Goal: Contribute content

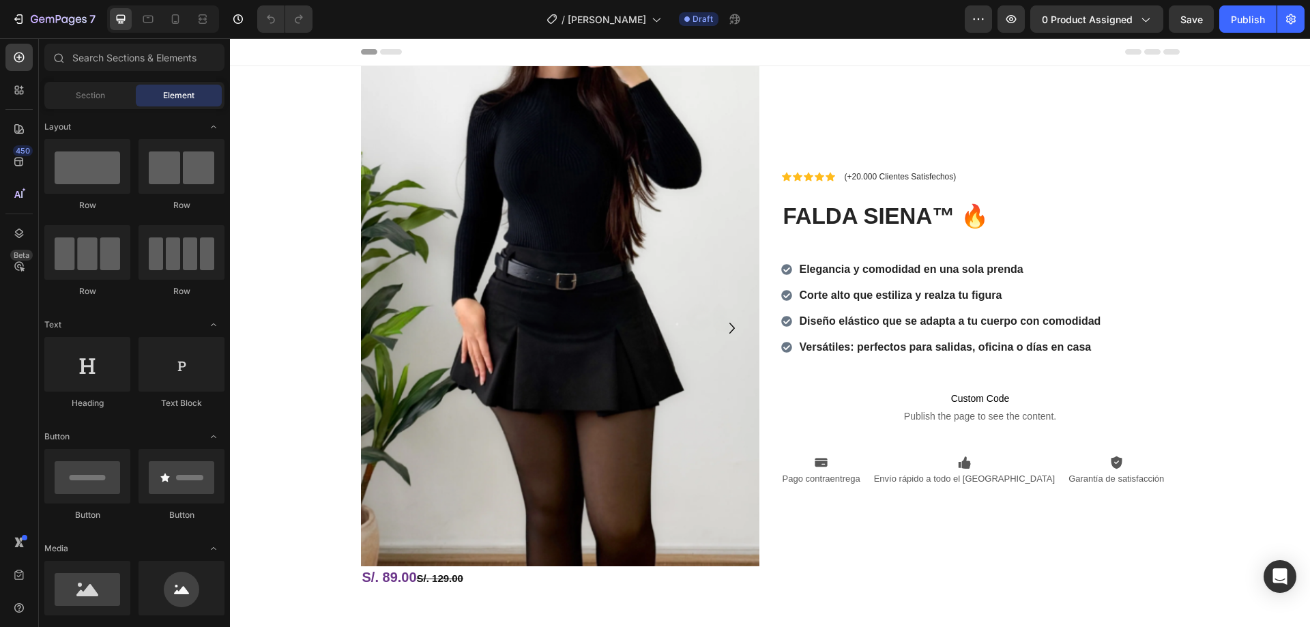
click at [546, 259] on img at bounding box center [560, 316] width 398 height 500
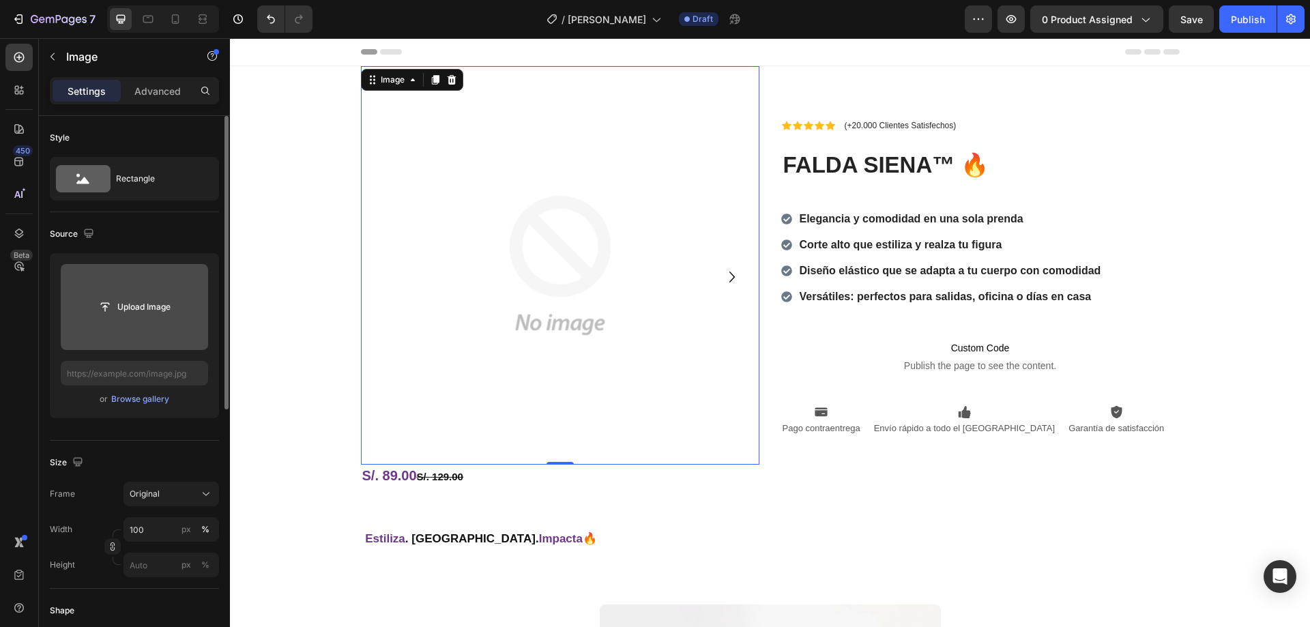
click at [138, 308] on input "file" at bounding box center [134, 306] width 94 height 23
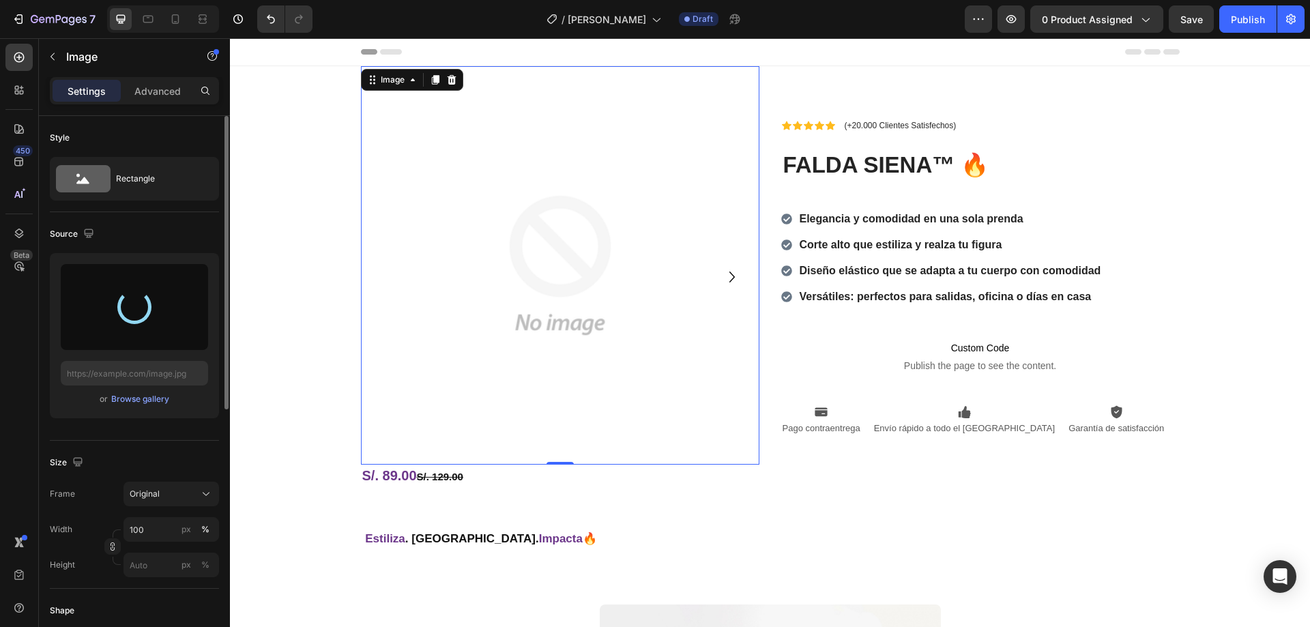
type input "https://cdn.shopify.com/s/files/1/0812/8941/2909/files/gempages_544314957857031…"
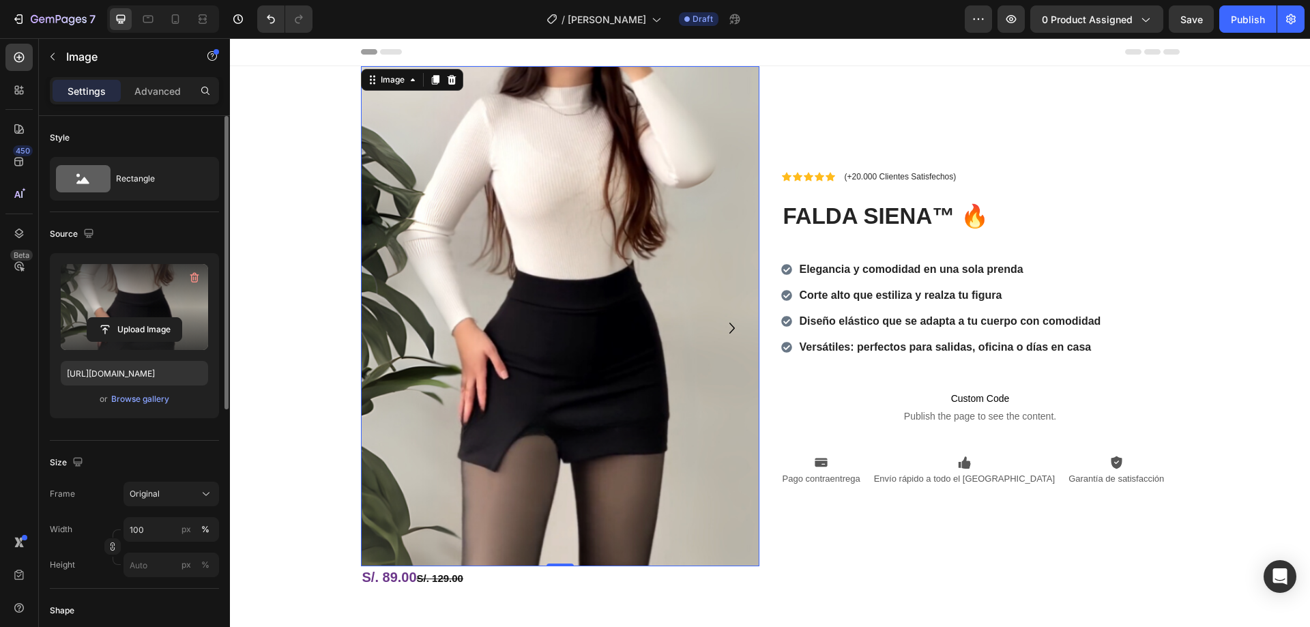
click at [730, 326] on icon "Carousel Next Arrow" at bounding box center [732, 328] width 22 height 22
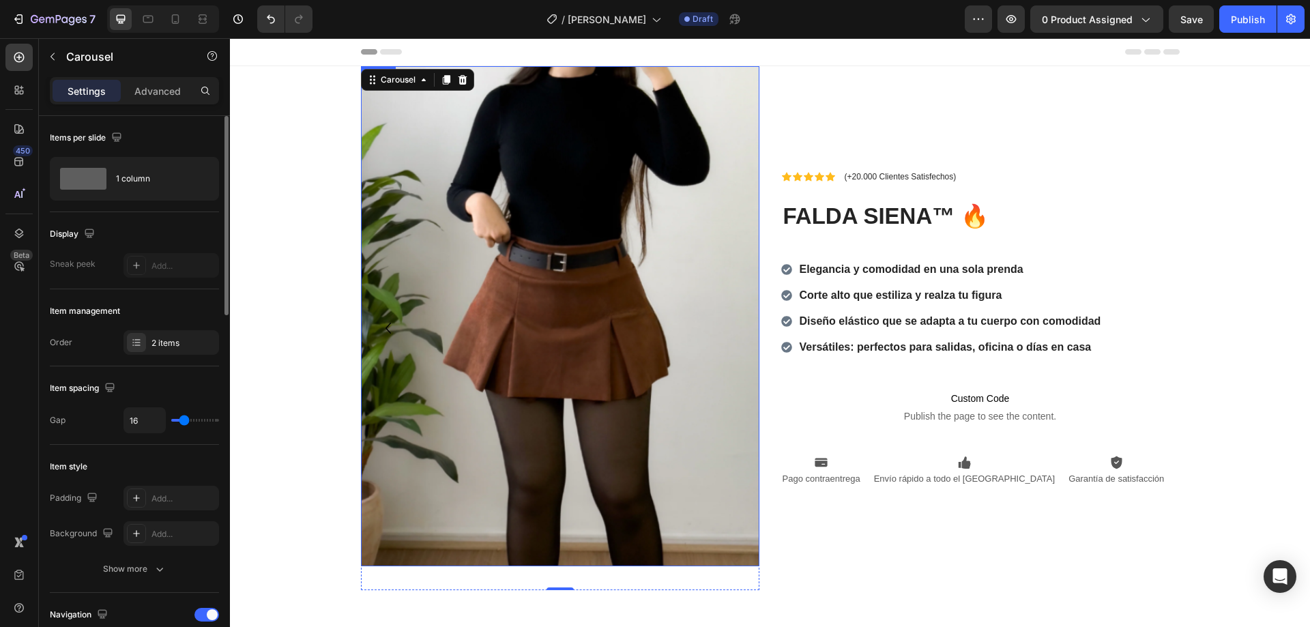
click at [544, 287] on img at bounding box center [560, 316] width 398 height 500
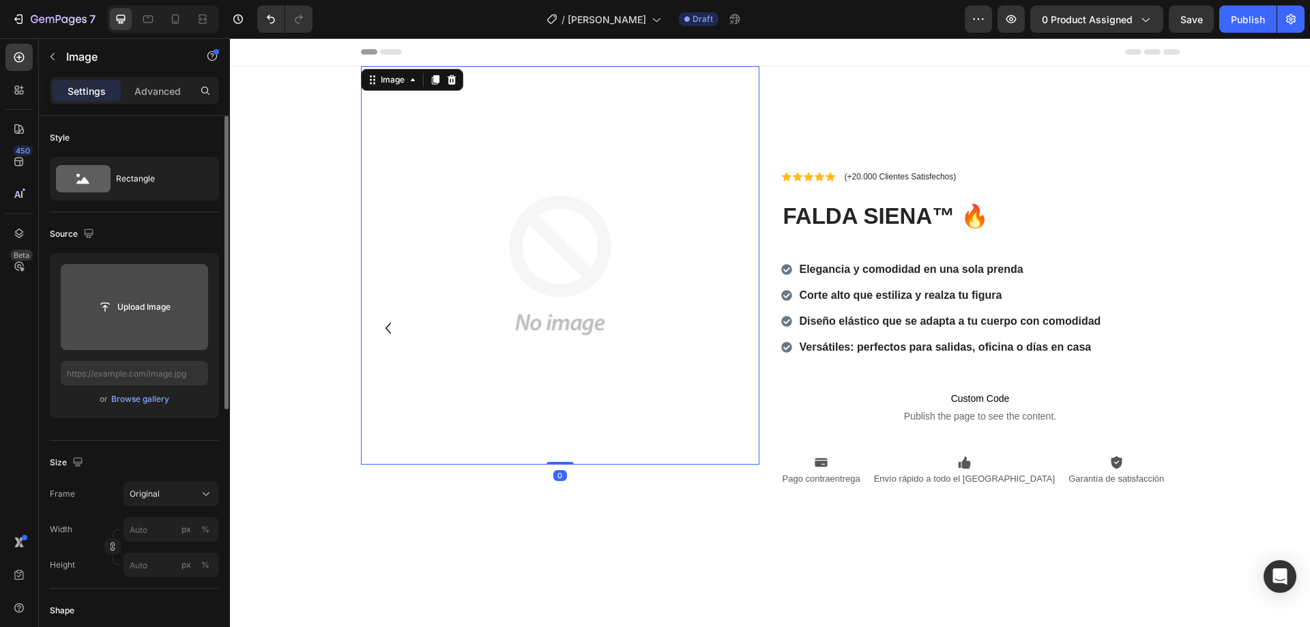
click at [121, 306] on input "file" at bounding box center [134, 306] width 94 height 23
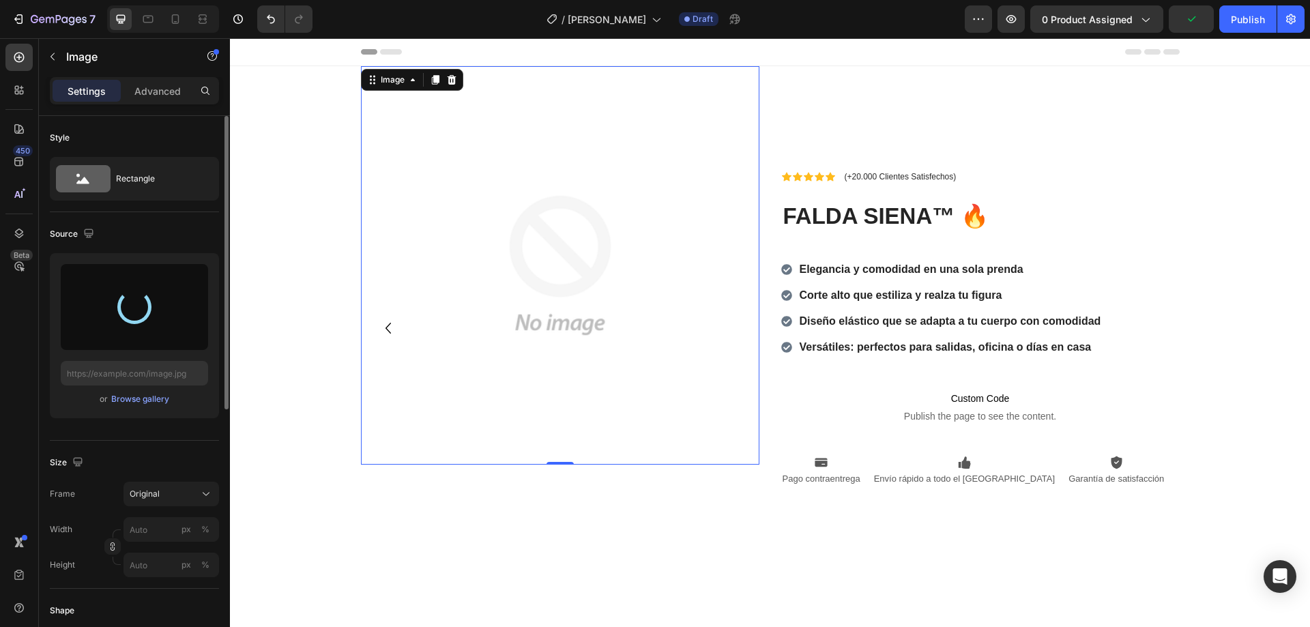
type input "https://cdn.shopify.com/s/files/1/0812/8941/2909/files/gempages_544314957857031…"
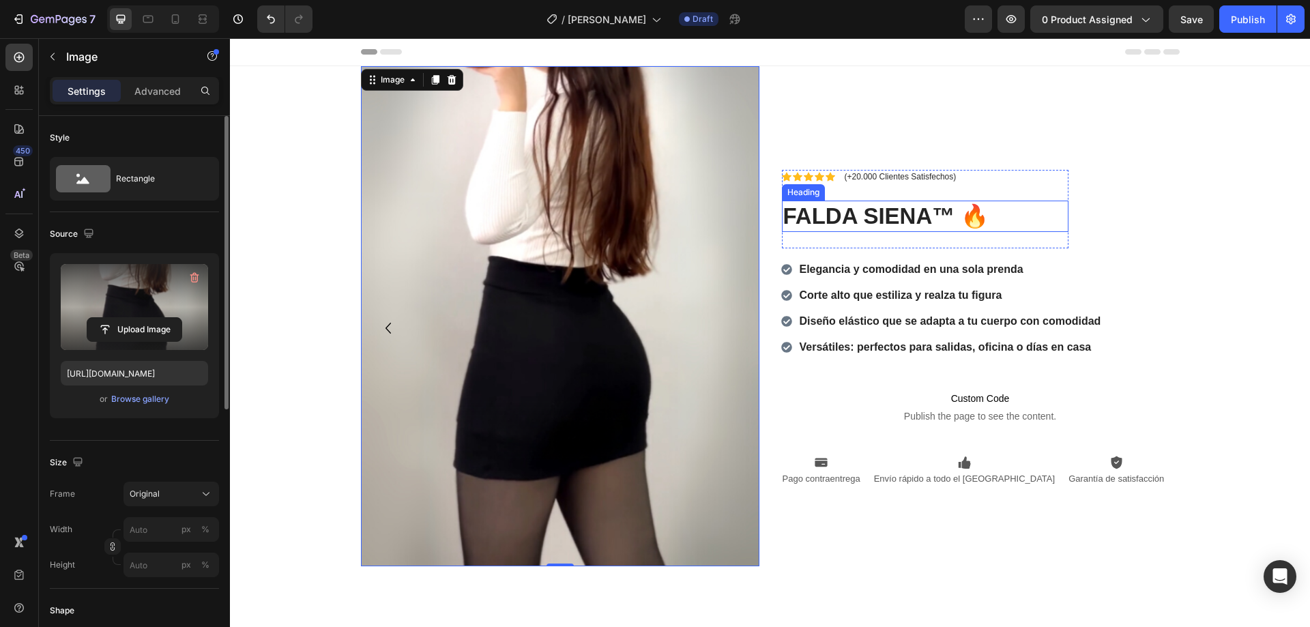
click at [881, 212] on strong "FALDA SIENA™ 🔥" at bounding box center [886, 215] width 206 height 25
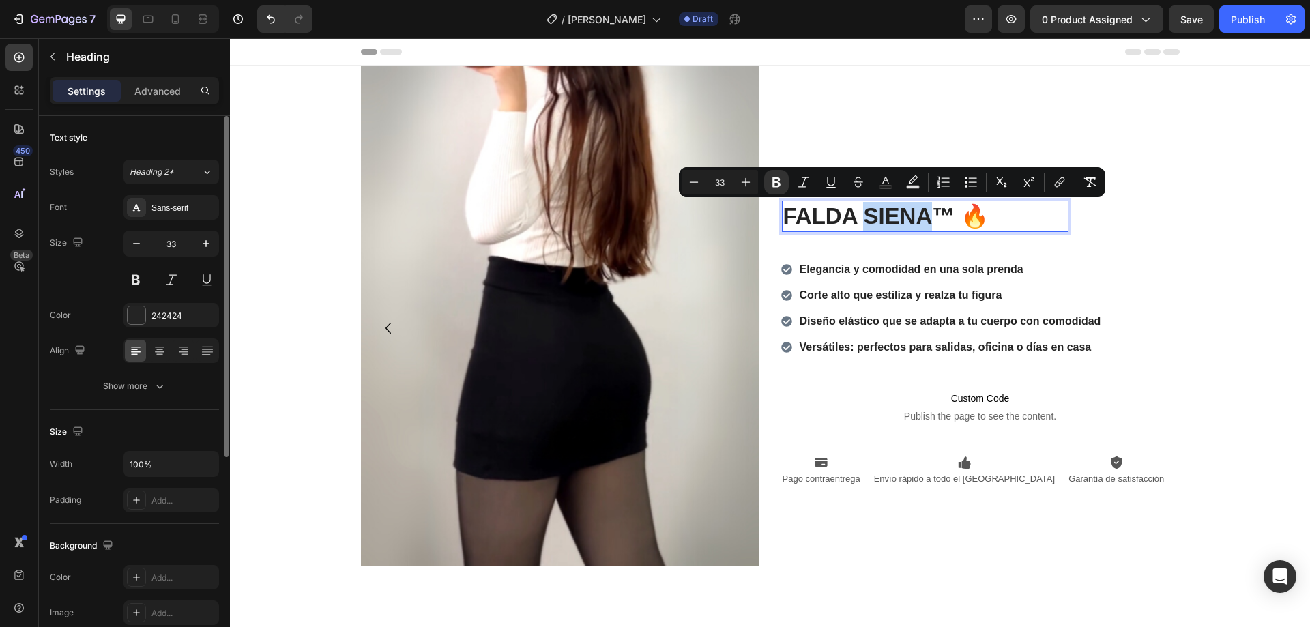
drag, startPoint x: 863, startPoint y: 211, endPoint x: 898, endPoint y: 216, distance: 35.1
click at [898, 216] on strong "FALDA SIENA™ 🔥" at bounding box center [886, 215] width 206 height 25
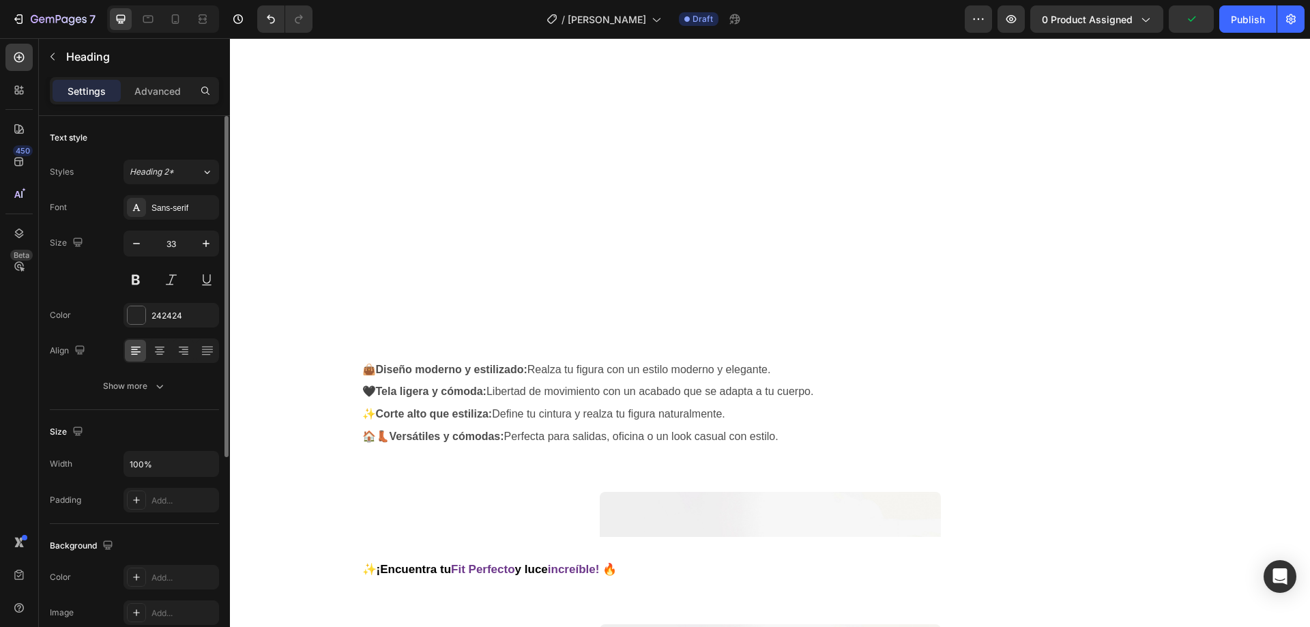
scroll to position [1169, 0]
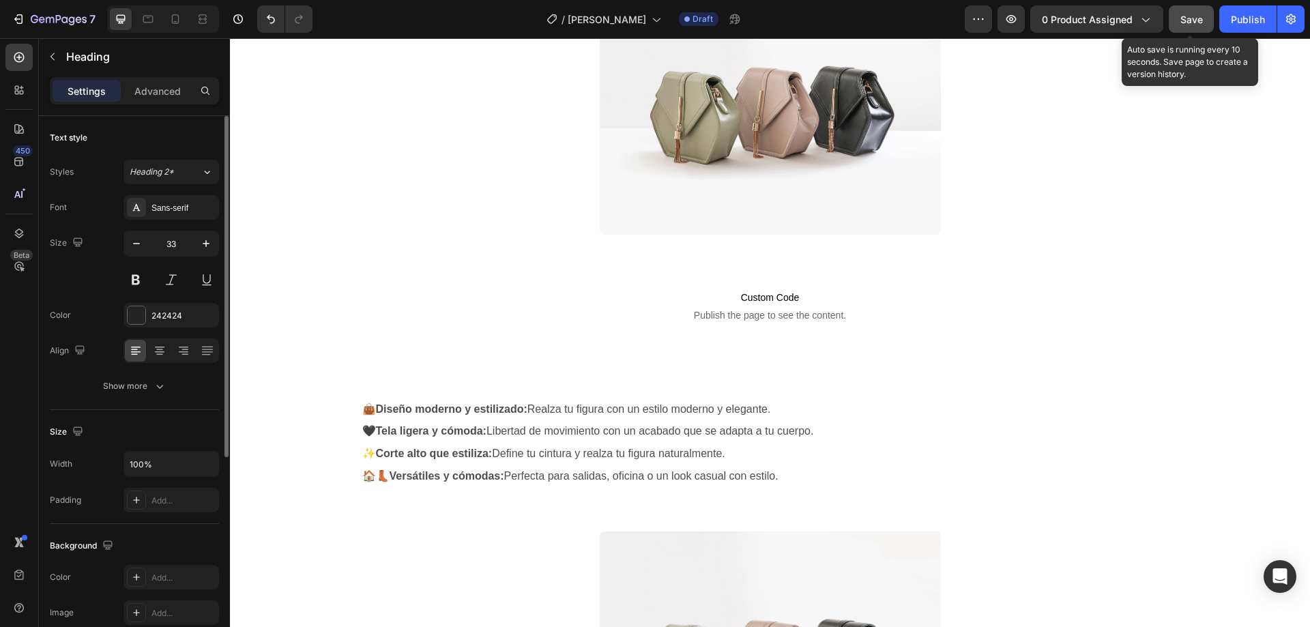
click at [1193, 20] on span "Save" at bounding box center [1191, 20] width 23 height 12
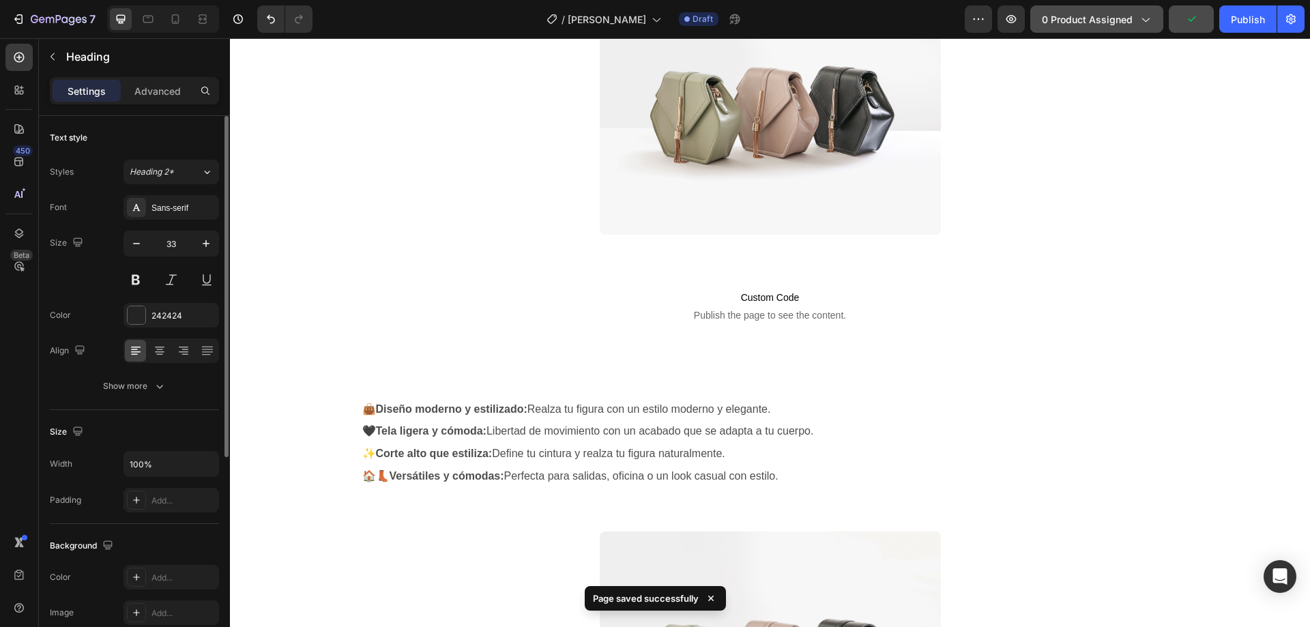
click at [1087, 17] on span "0 product assigned" at bounding box center [1087, 19] width 91 height 14
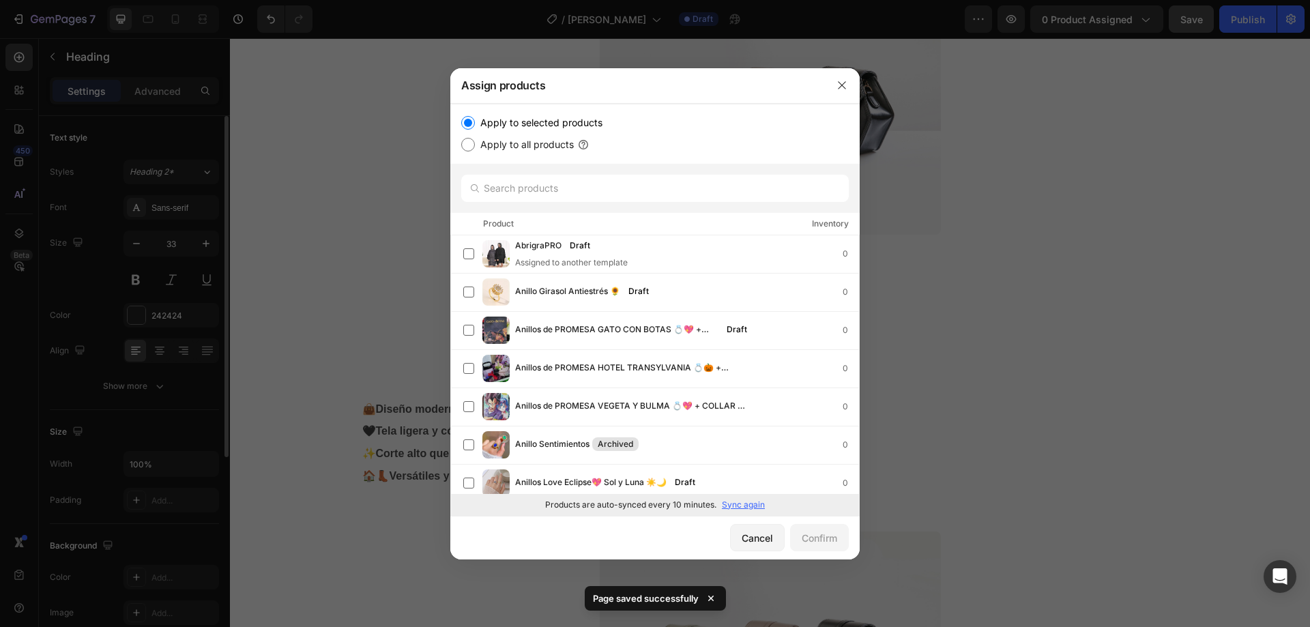
click at [737, 509] on p "Sync again" at bounding box center [743, 505] width 43 height 12
click at [544, 182] on input "text" at bounding box center [654, 188] width 387 height 27
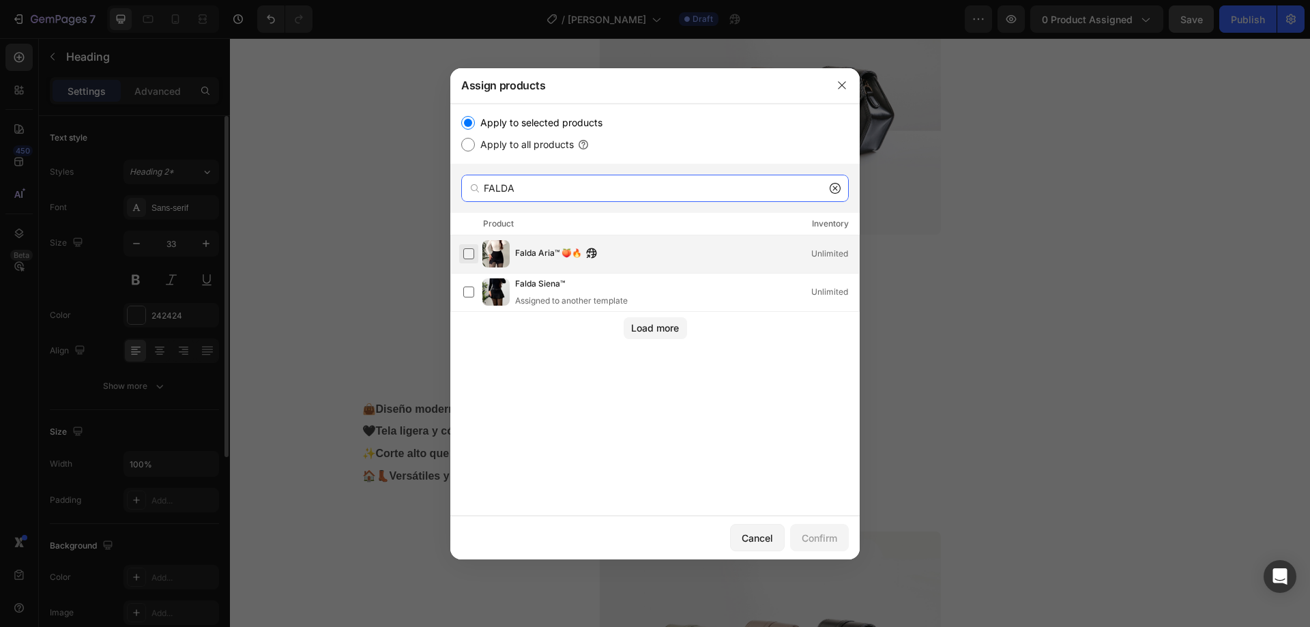
type input "FALDA"
click at [466, 248] on label at bounding box center [468, 253] width 11 height 11
click at [810, 533] on div "Confirm" at bounding box center [819, 538] width 35 height 14
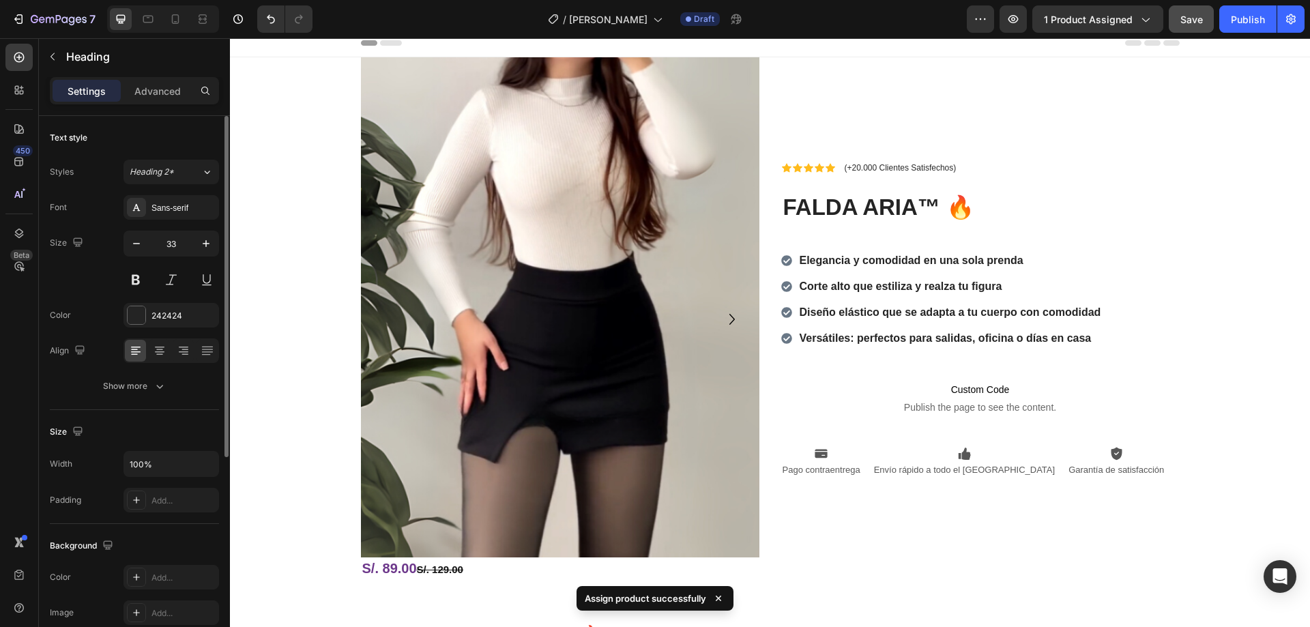
scroll to position [0, 0]
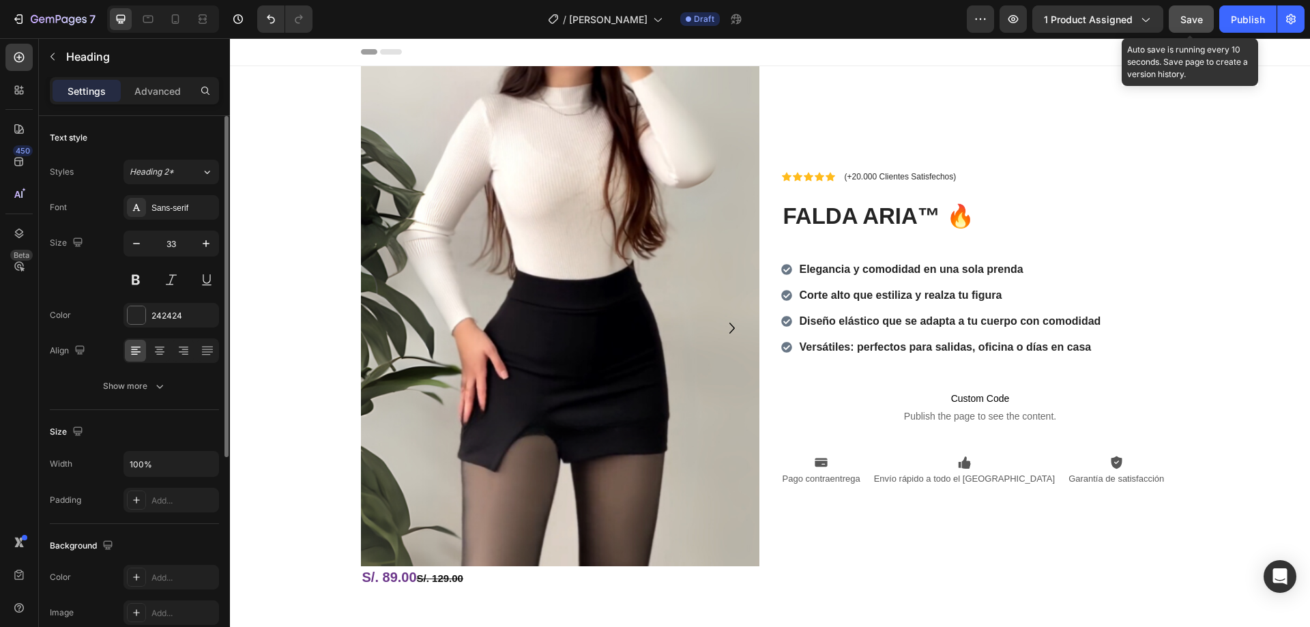
click at [1185, 22] on span "Save" at bounding box center [1191, 20] width 23 height 12
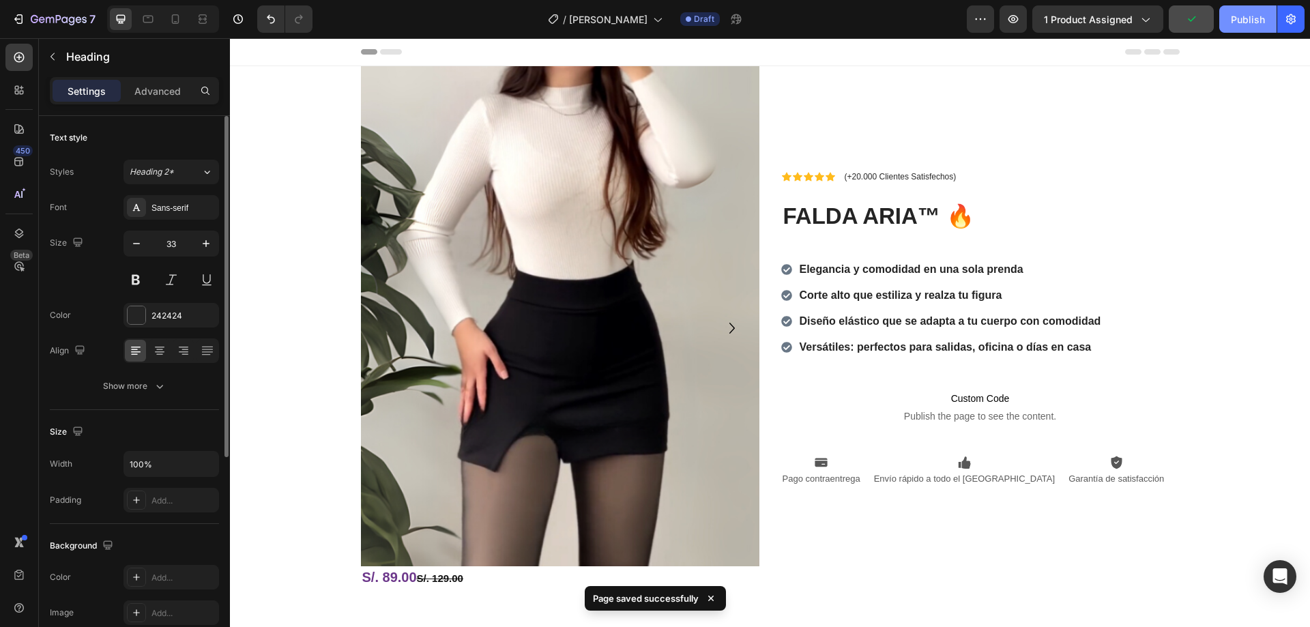
click at [1233, 20] on div "Publish" at bounding box center [1248, 19] width 34 height 14
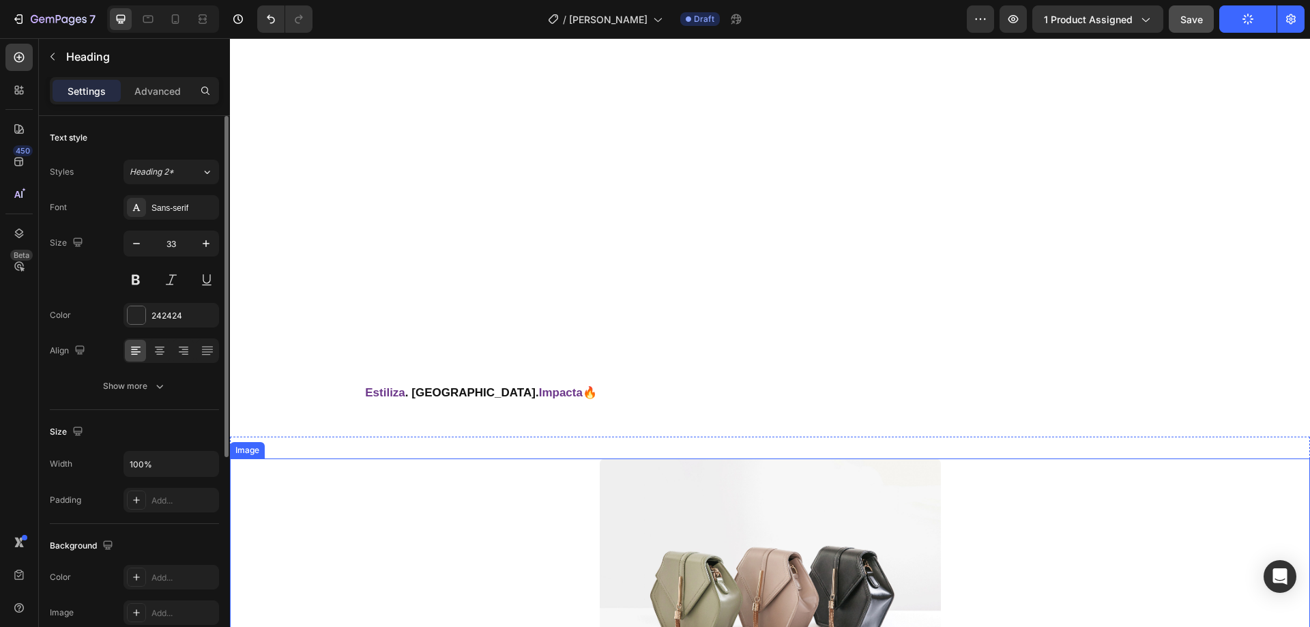
scroll to position [68, 0]
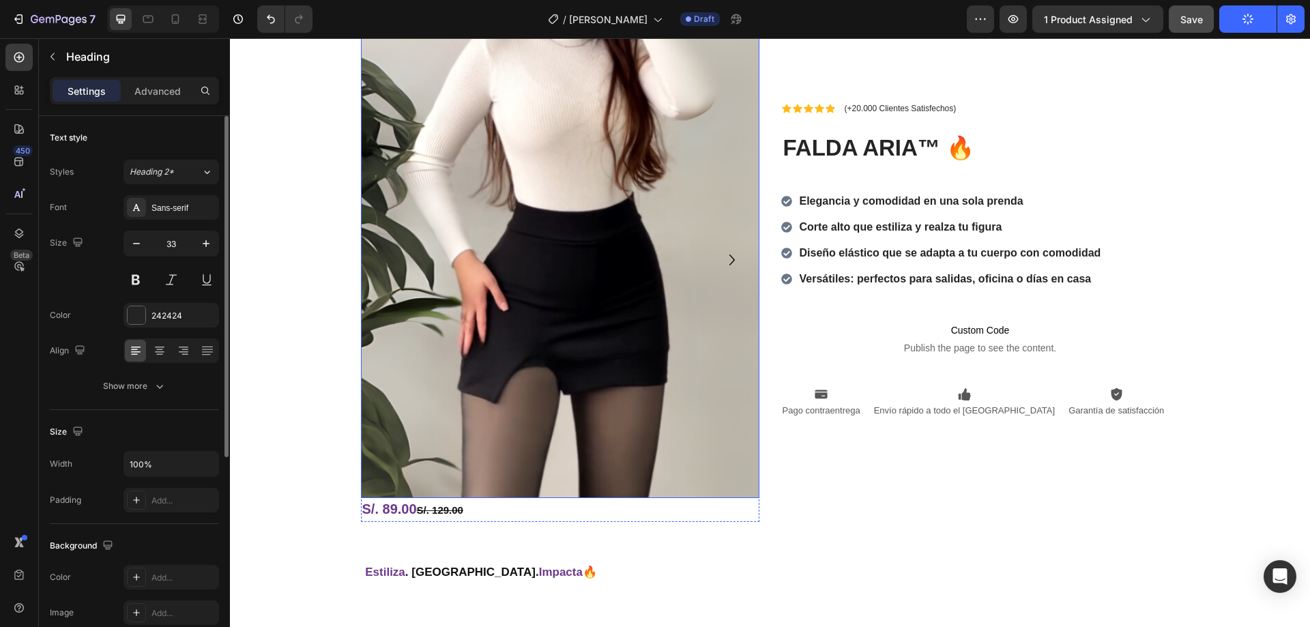
click at [721, 251] on icon "Carousel Next Arrow" at bounding box center [732, 260] width 22 height 22
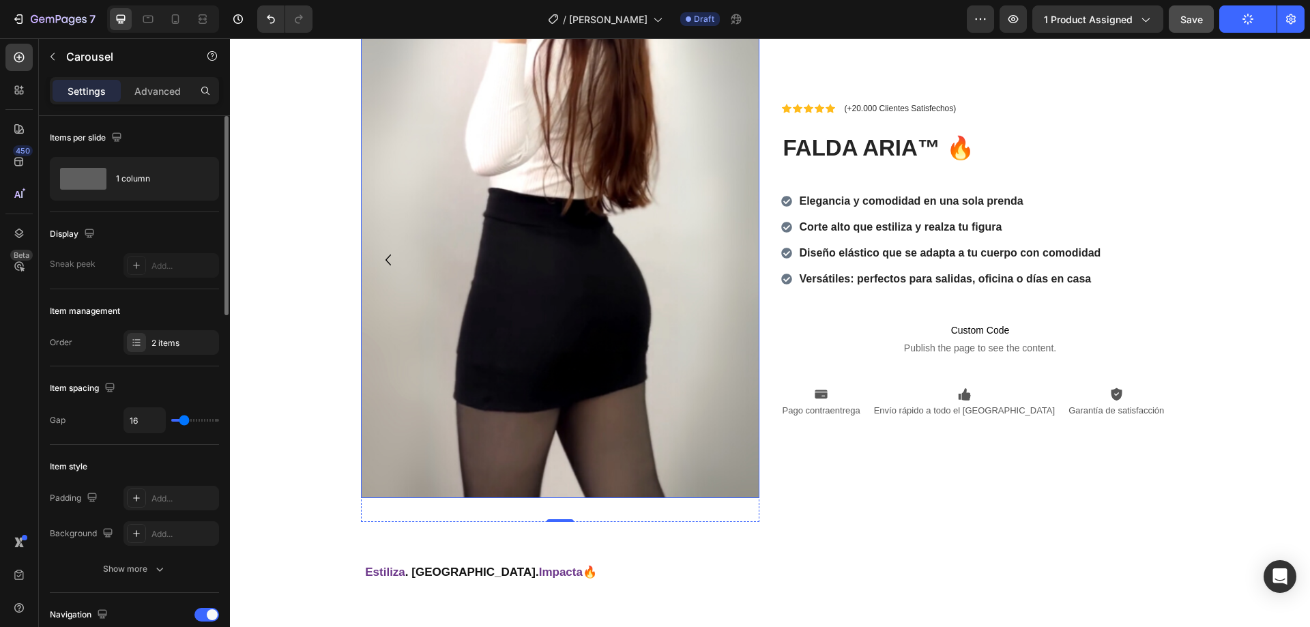
scroll to position [0, 0]
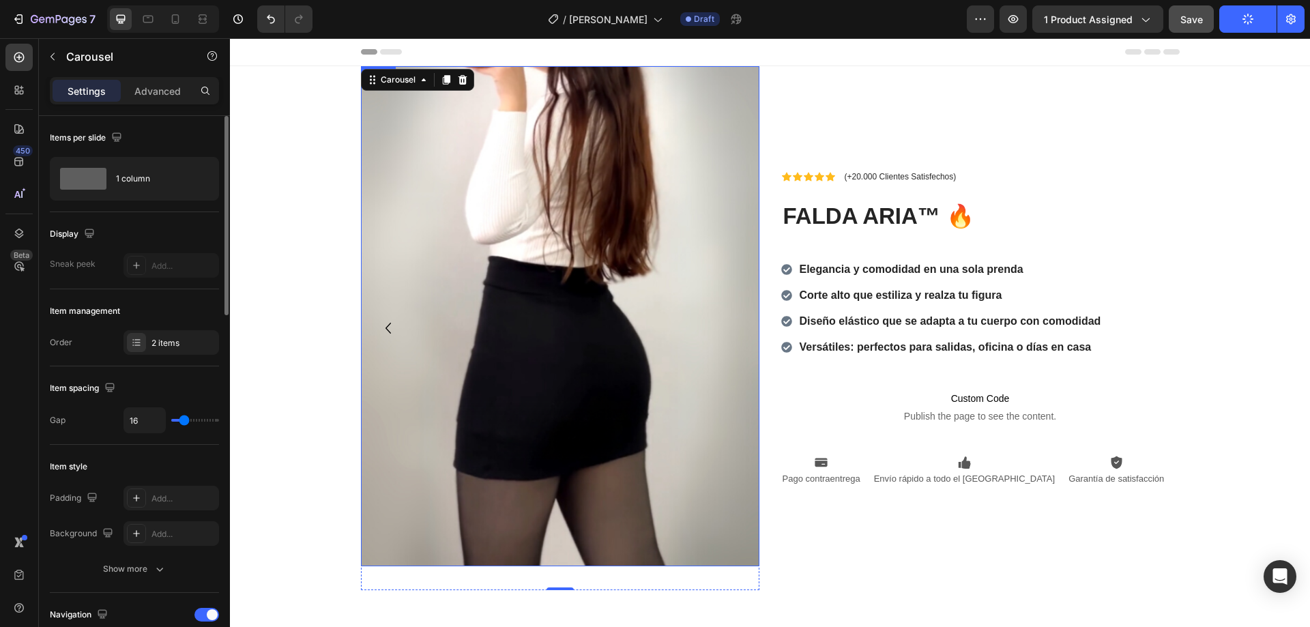
click at [371, 327] on img at bounding box center [560, 316] width 398 height 500
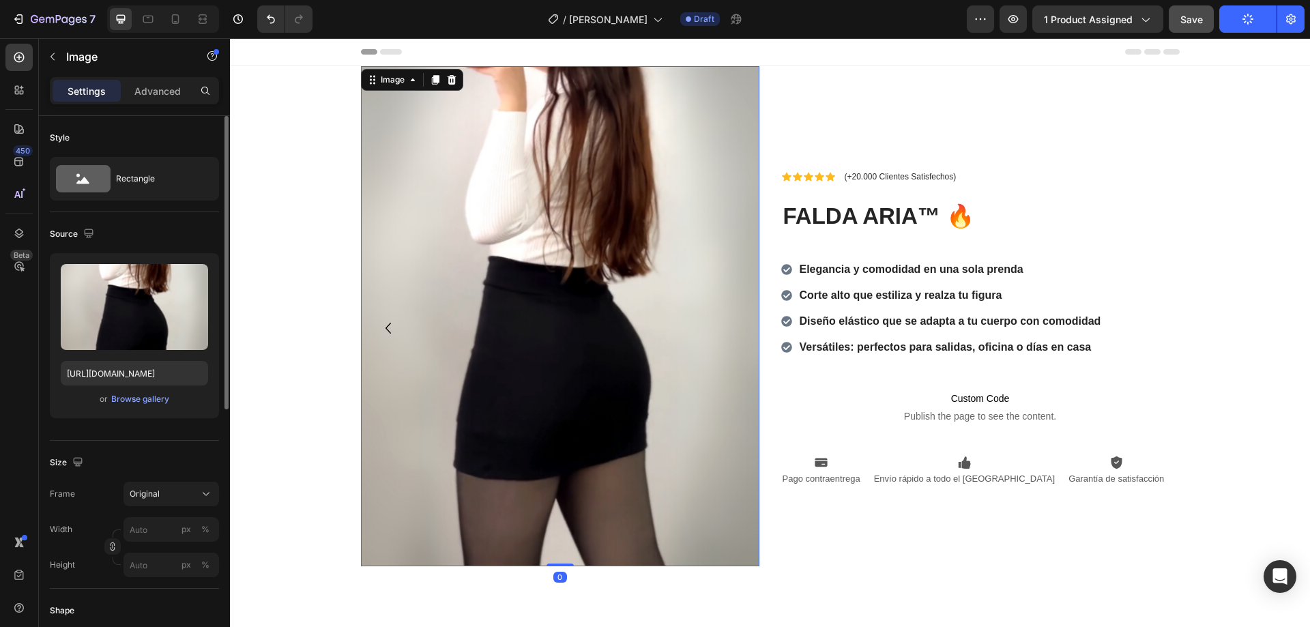
click at [377, 327] on icon "Carousel Back Arrow" at bounding box center [388, 328] width 22 height 22
